Goal: Transaction & Acquisition: Book appointment/travel/reservation

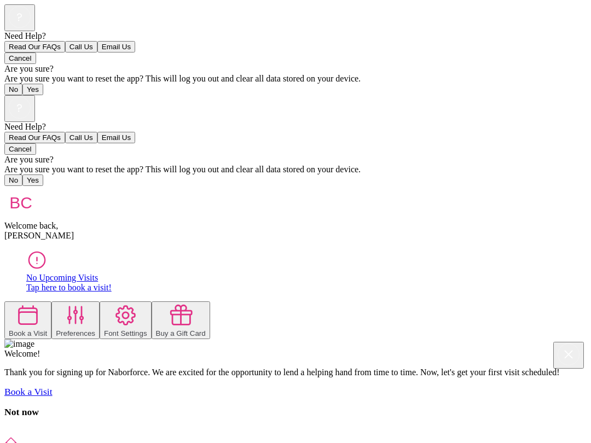
click at [40, 303] on icon at bounding box center [28, 315] width 25 height 25
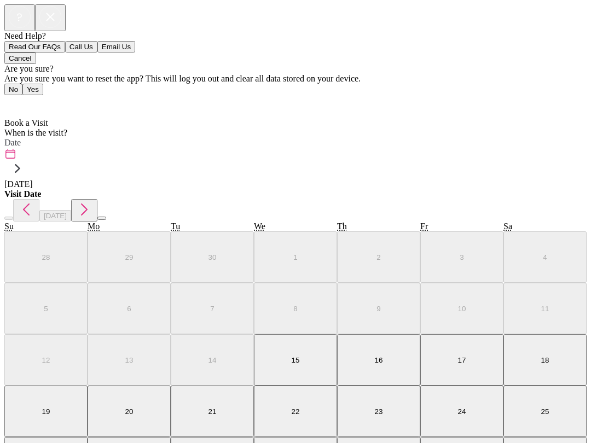
scroll to position [7, 0]
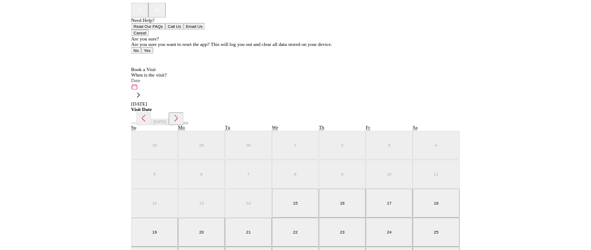
scroll to position [269, 0]
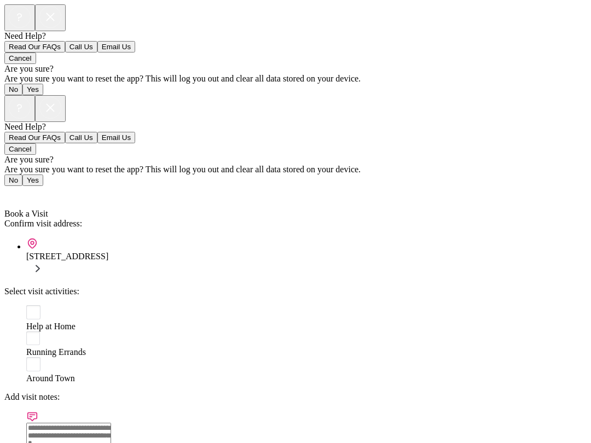
click at [28, 305] on rect at bounding box center [33, 312] width 14 height 14
click at [27, 332] on rect at bounding box center [33, 339] width 14 height 14
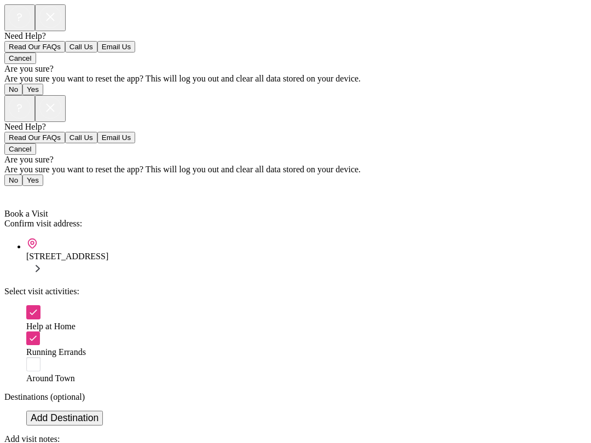
click at [26, 332] on rect at bounding box center [33, 339] width 14 height 14
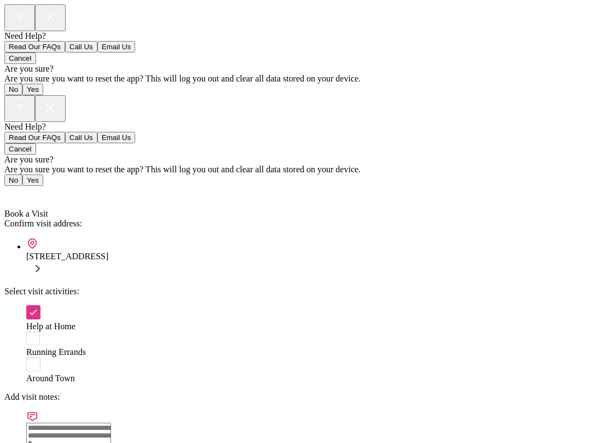
click at [53, 423] on textarea at bounding box center [68, 440] width 85 height 35
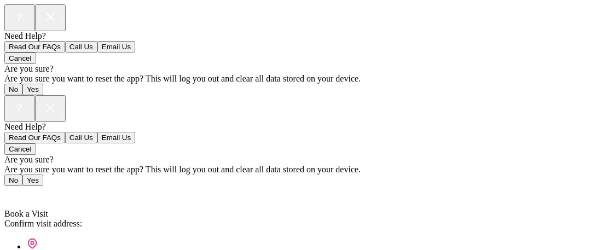
scroll to position [82, 0]
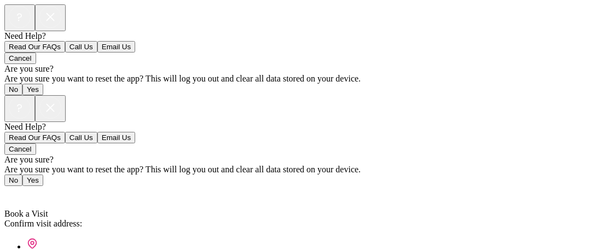
type textarea "**********"
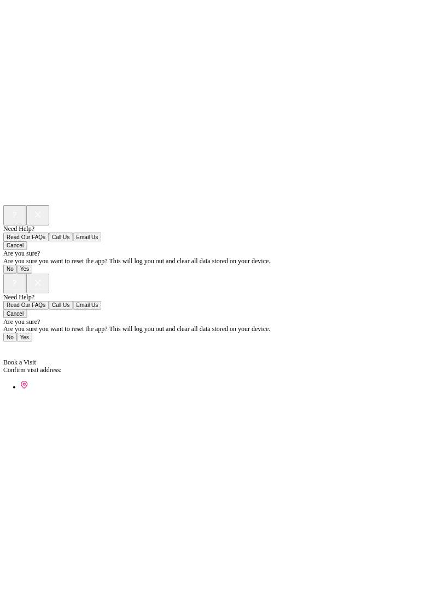
scroll to position [189, 0]
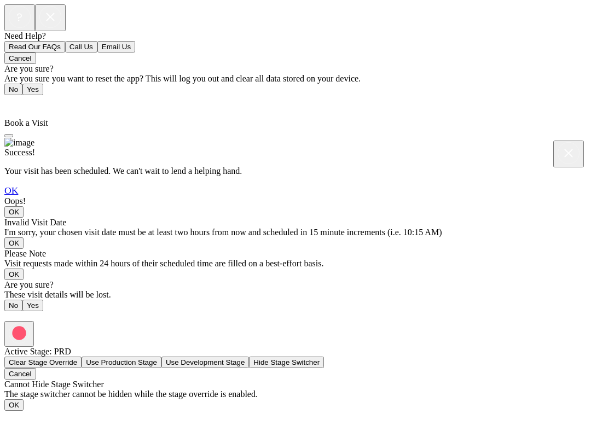
click at [18, 196] on link "OK" at bounding box center [11, 190] width 14 height 11
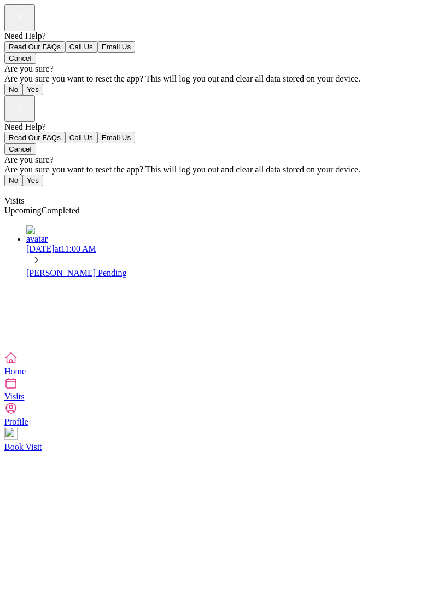
click at [126, 401] on link "Visits" at bounding box center [221, 389] width 435 height 25
